Goal: Task Accomplishment & Management: Use online tool/utility

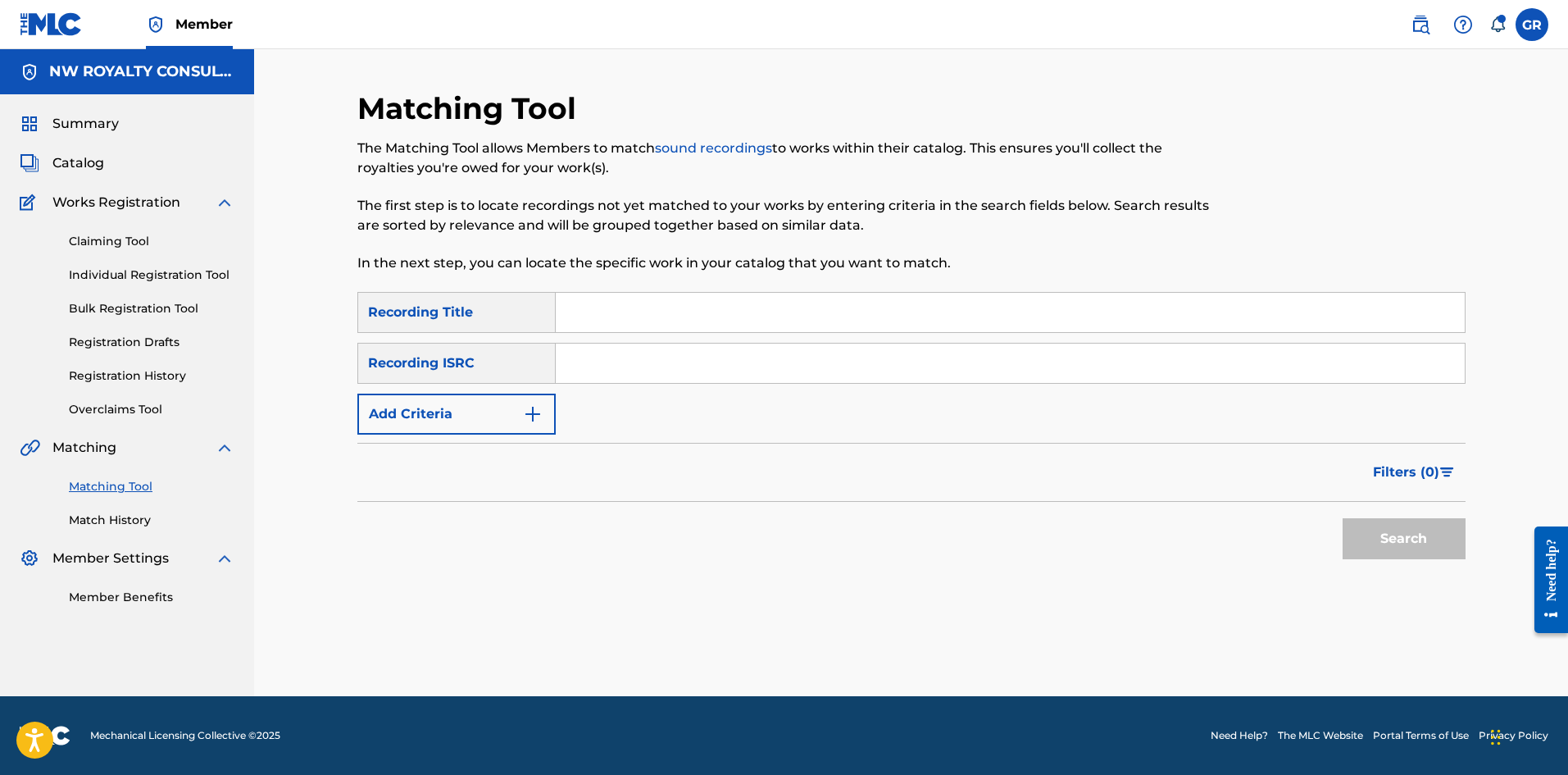
click at [111, 241] on link "Claiming Tool" at bounding box center [152, 241] width 165 height 17
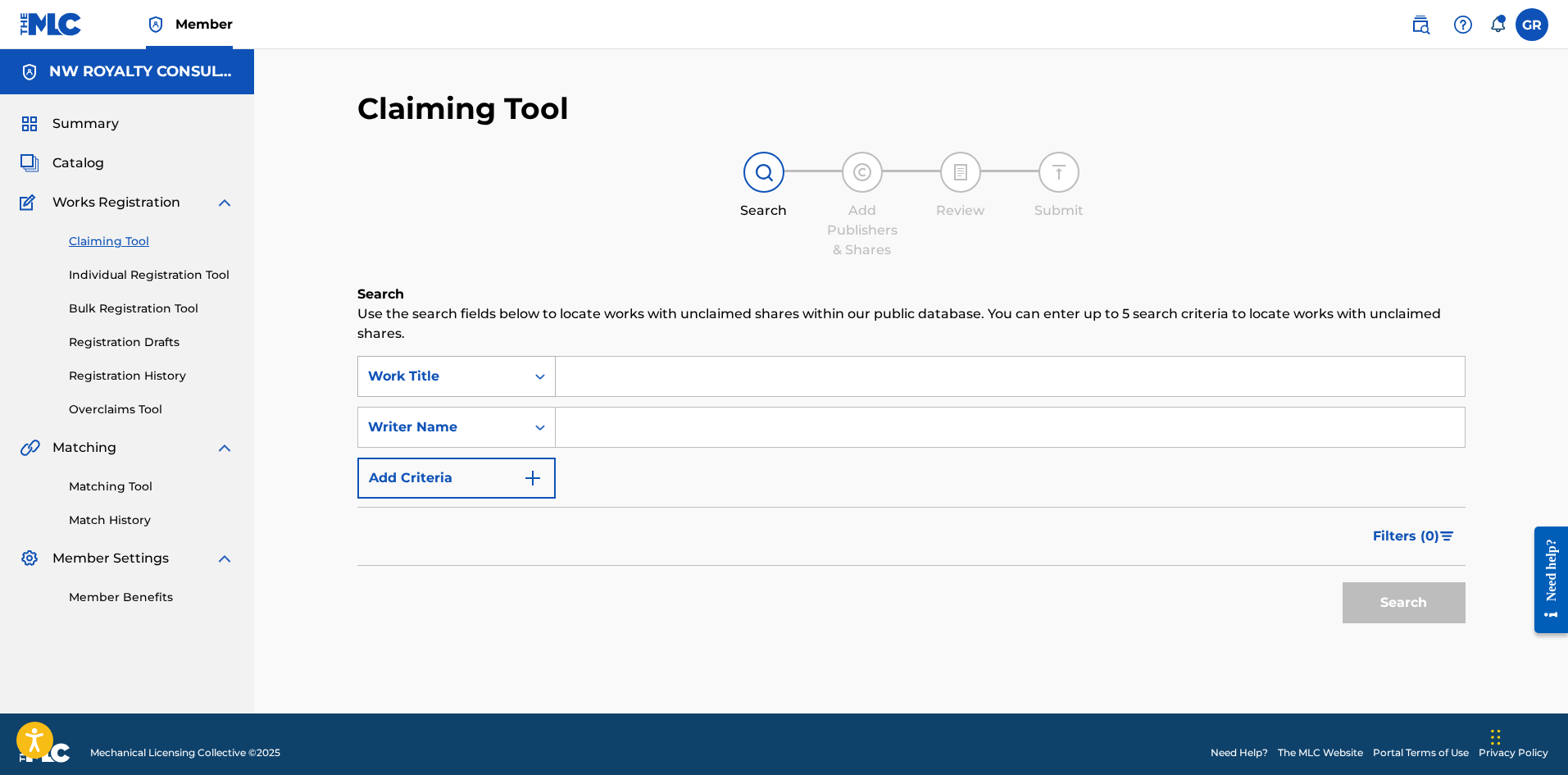
click at [536, 376] on icon "Search Form" at bounding box center [539, 376] width 16 height 16
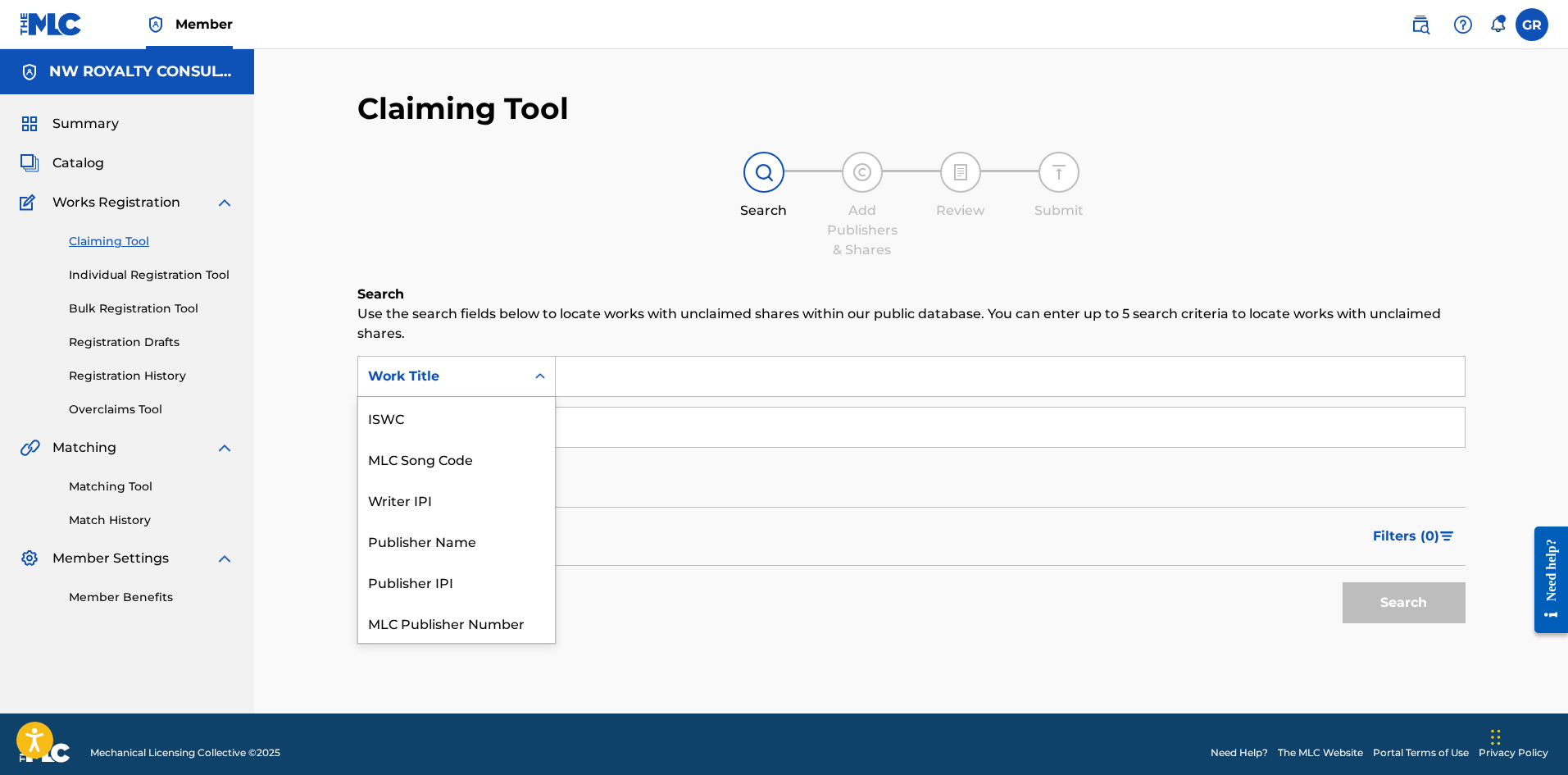
scroll to position [41, 0]
click at [464, 425] on div "MLC Song Code" at bounding box center [457, 417] width 196 height 41
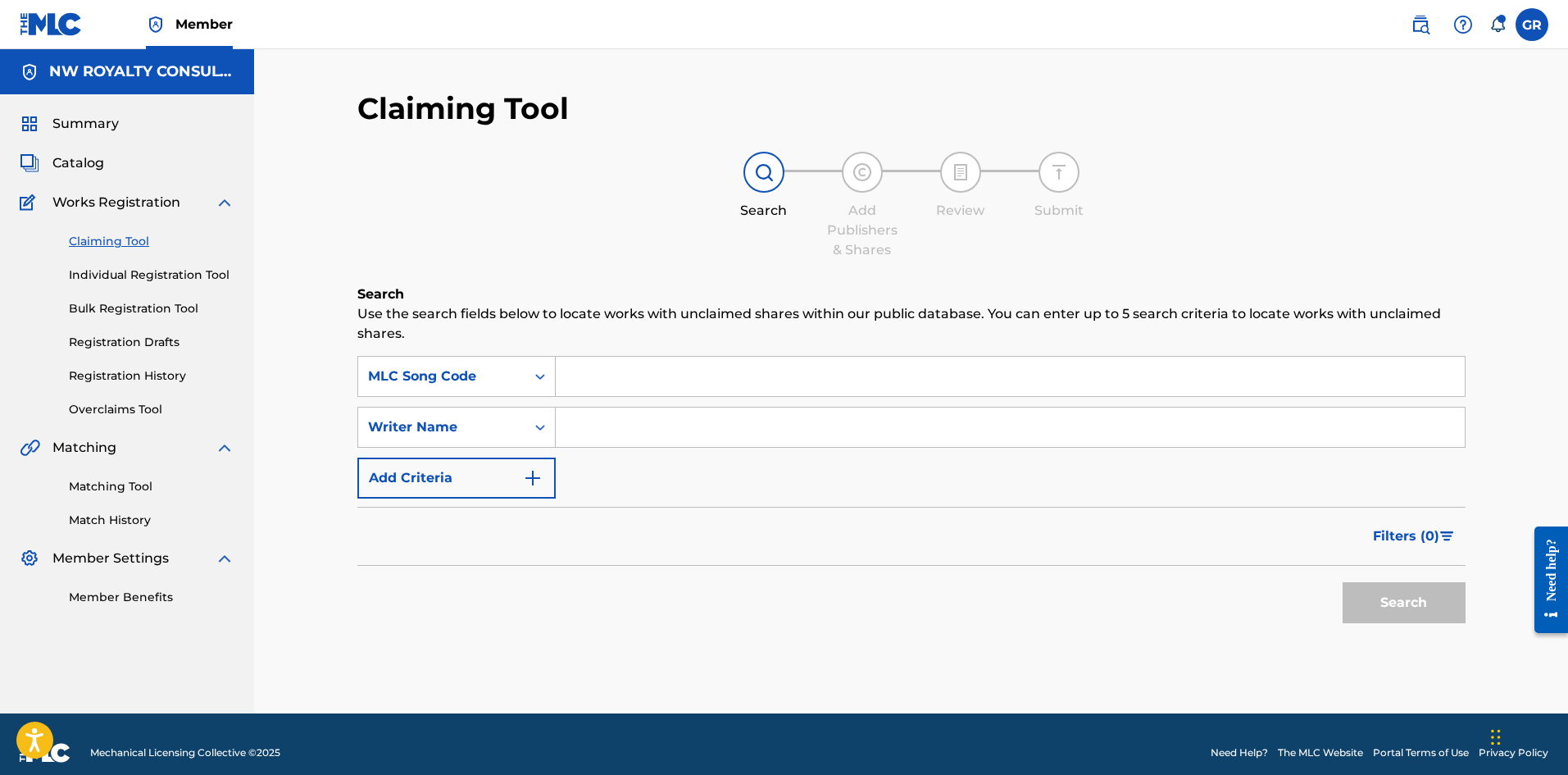
click at [601, 376] on input "Search Form" at bounding box center [1010, 377] width 909 height 40
paste input "BB53QX"
type input "BB53QX"
click at [1394, 600] on button "Search" at bounding box center [1403, 603] width 123 height 41
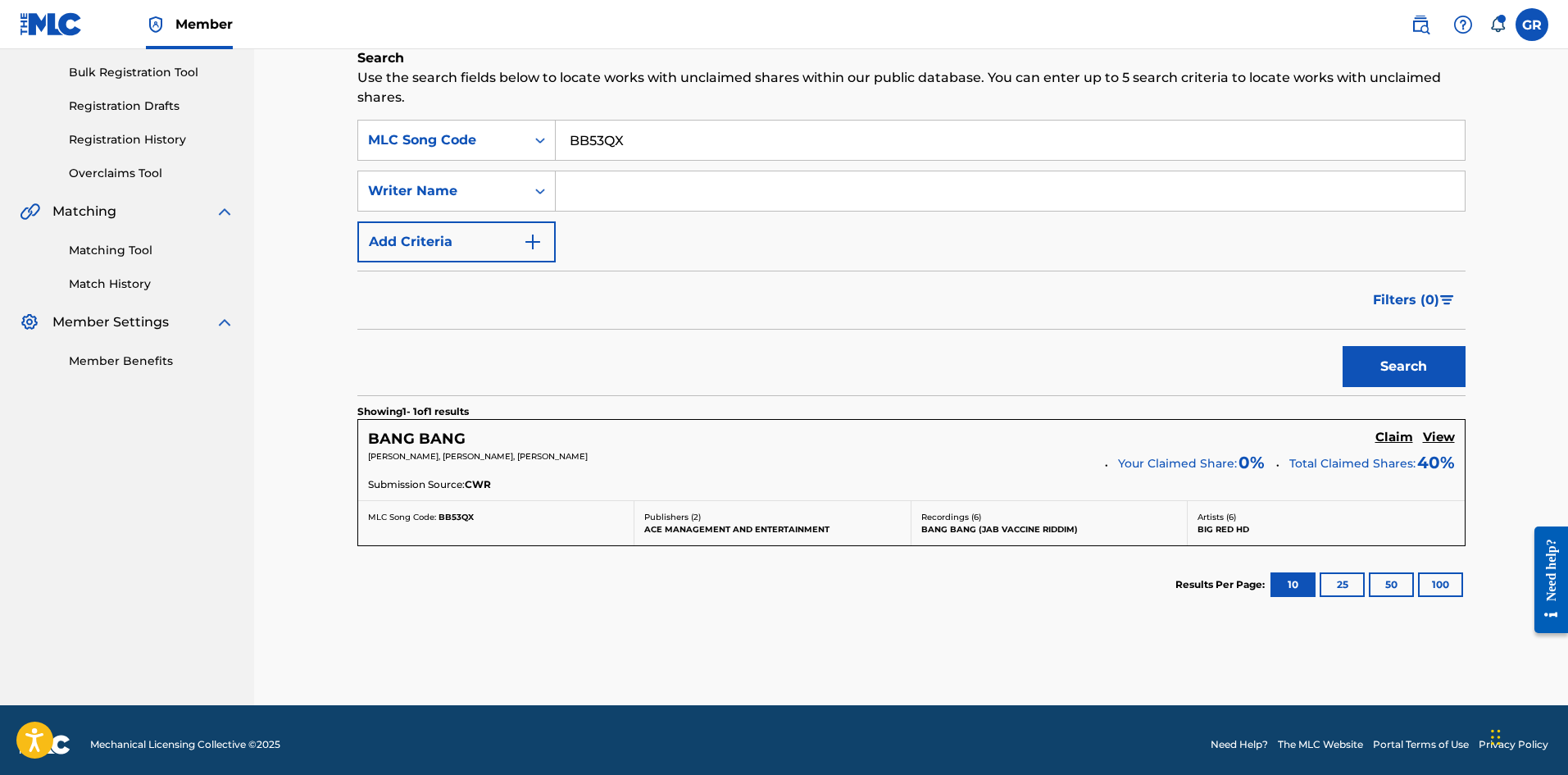
scroll to position [245, 0]
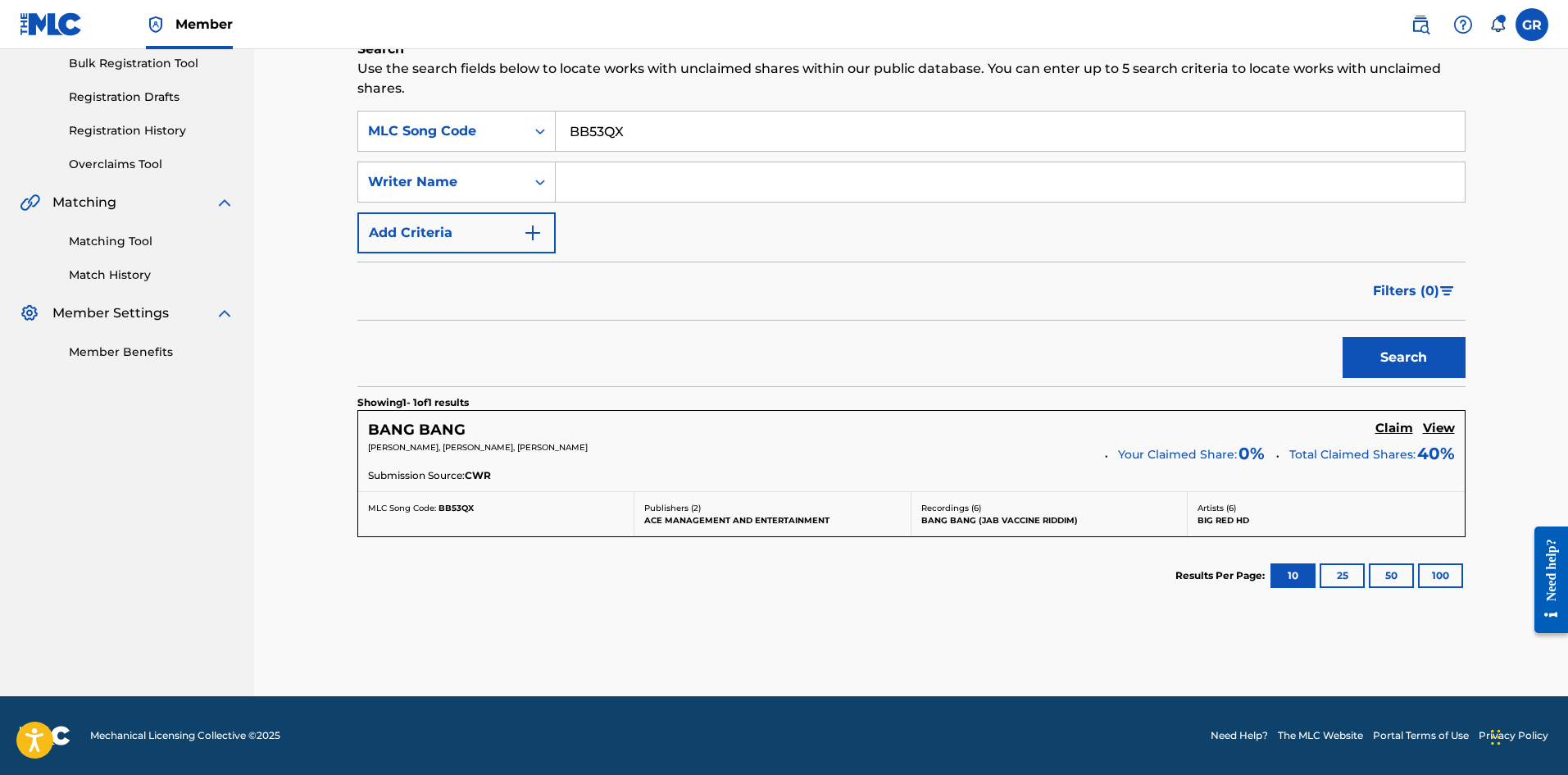
click at [1395, 429] on h5 "Claim" at bounding box center [1394, 428] width 38 height 16
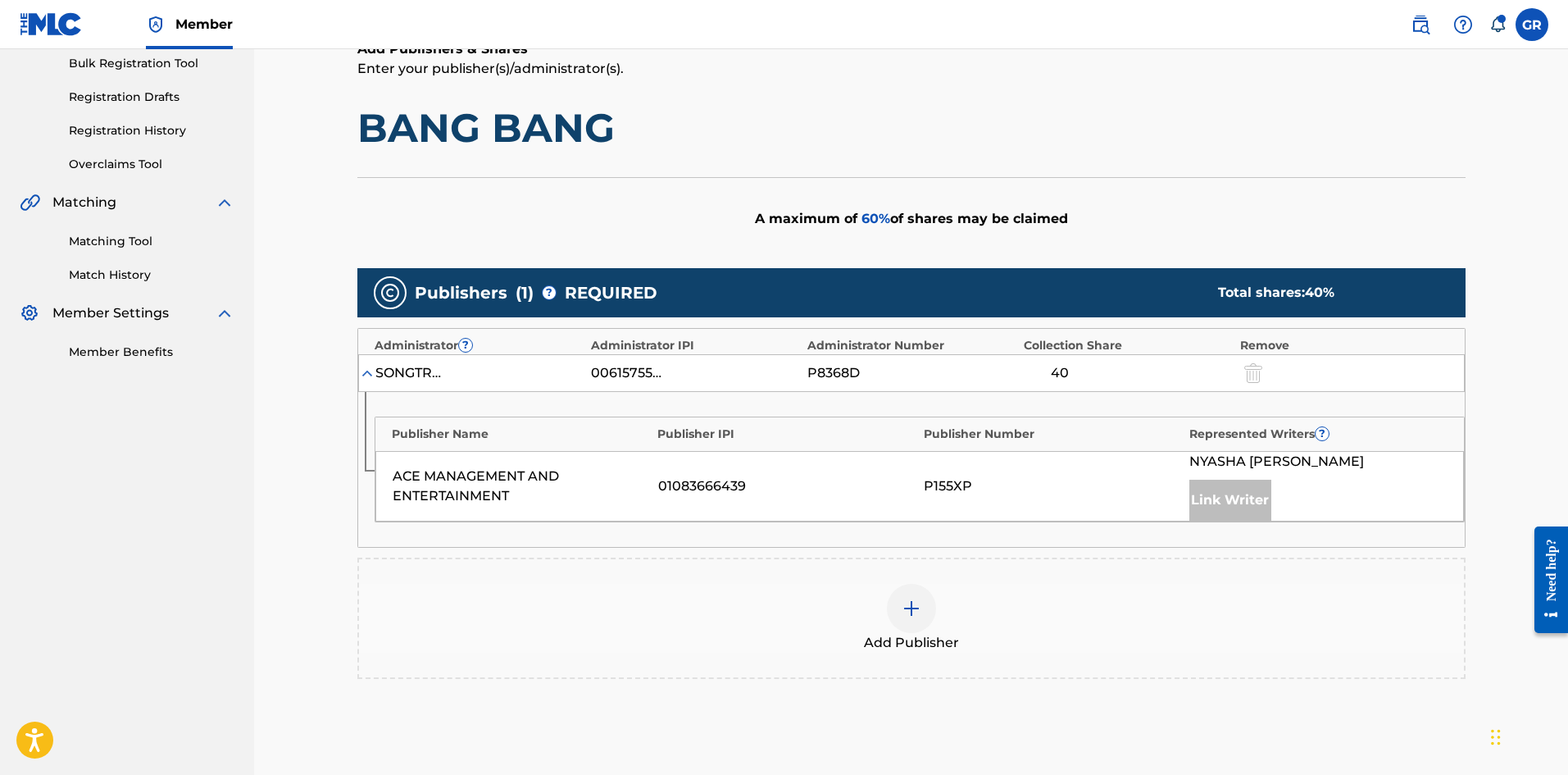
click at [919, 609] on img at bounding box center [911, 608] width 20 height 20
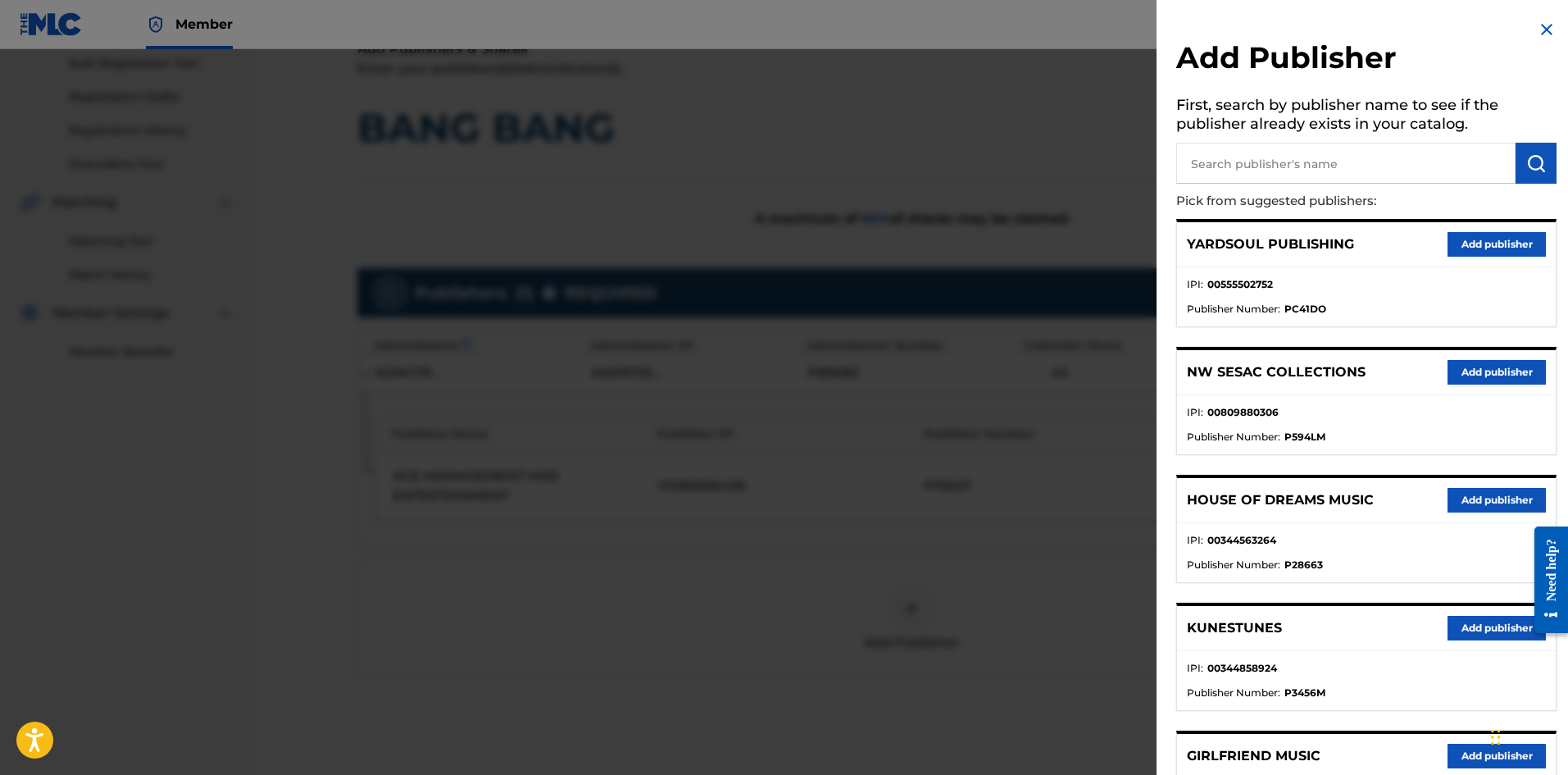
click at [1540, 24] on img at bounding box center [1546, 29] width 20 height 20
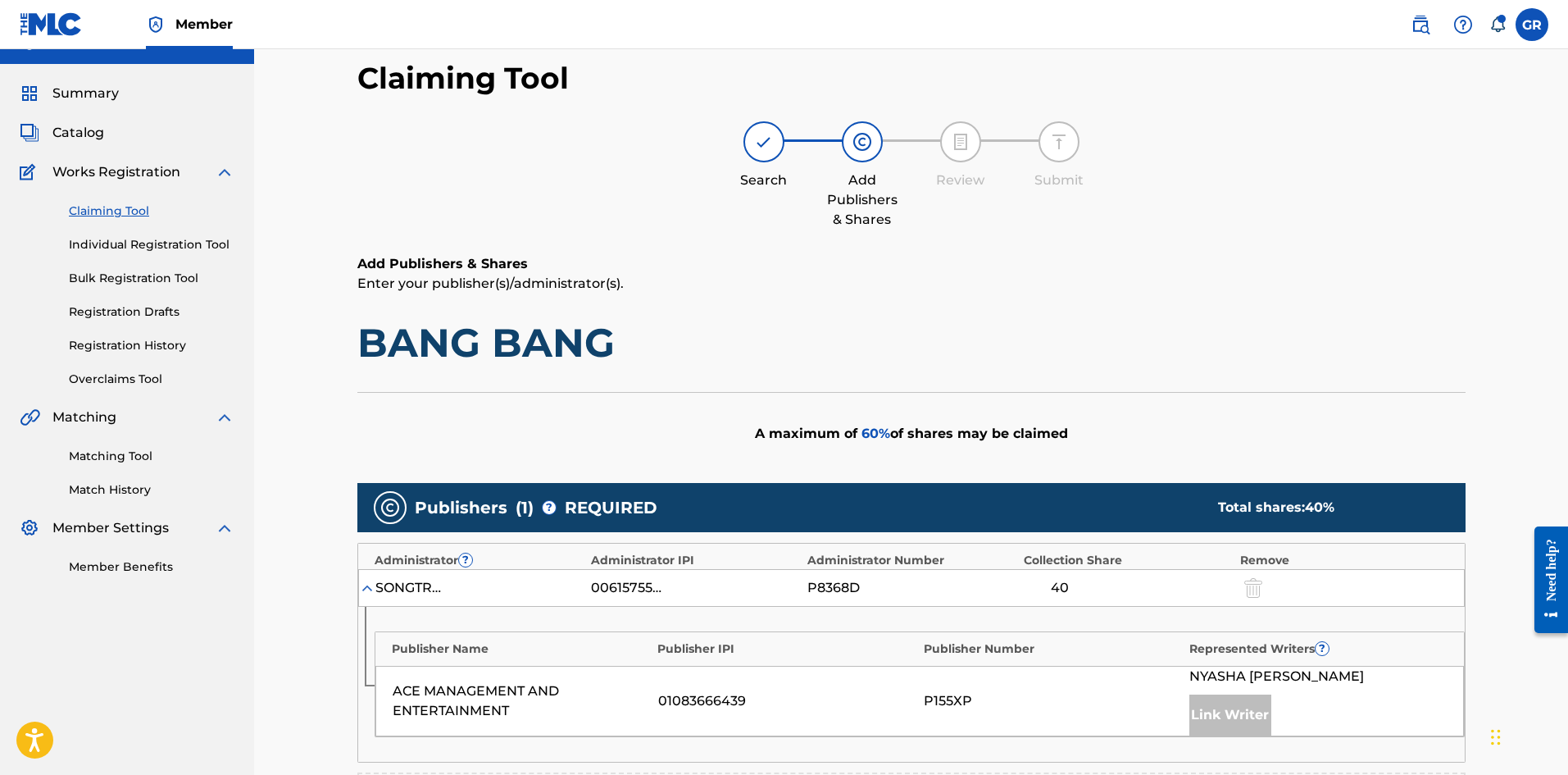
scroll to position [0, 0]
